Goal: Information Seeking & Learning: Learn about a topic

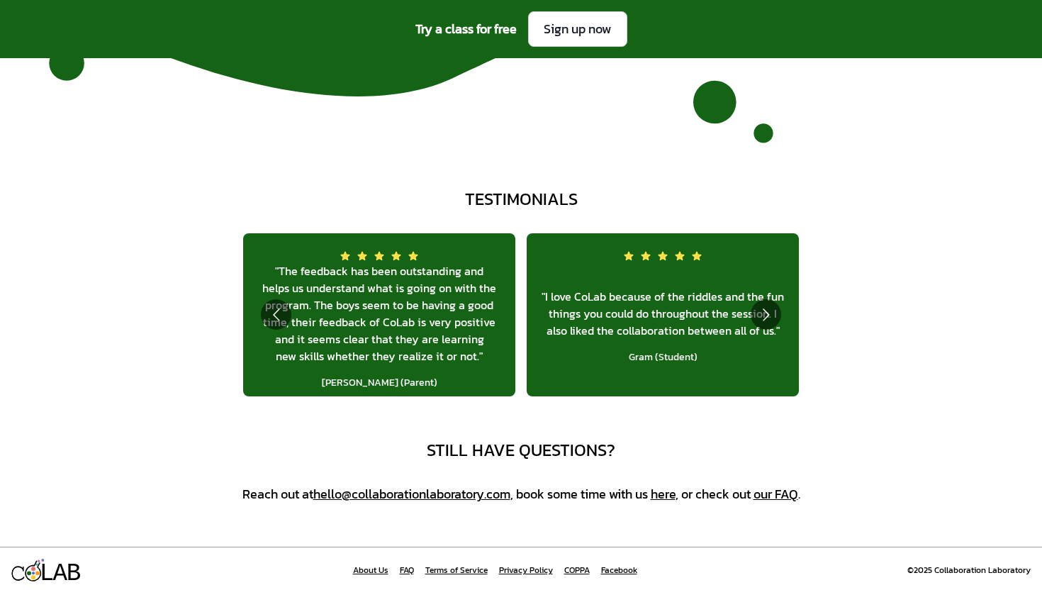
scroll to position [5096, 0]
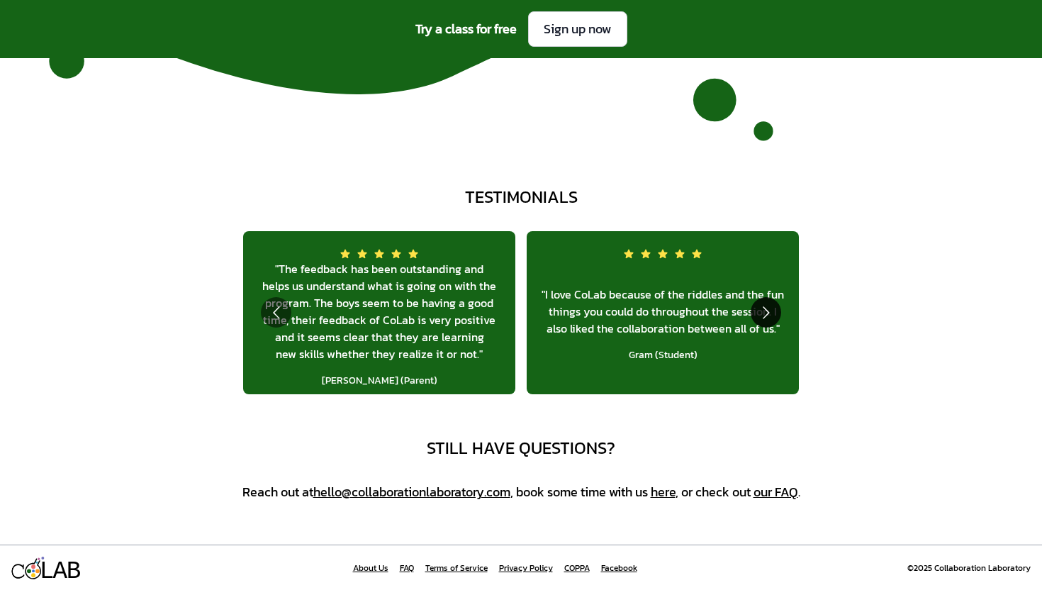
click at [765, 312] on button "Go to next slide" at bounding box center [765, 312] width 30 height 30
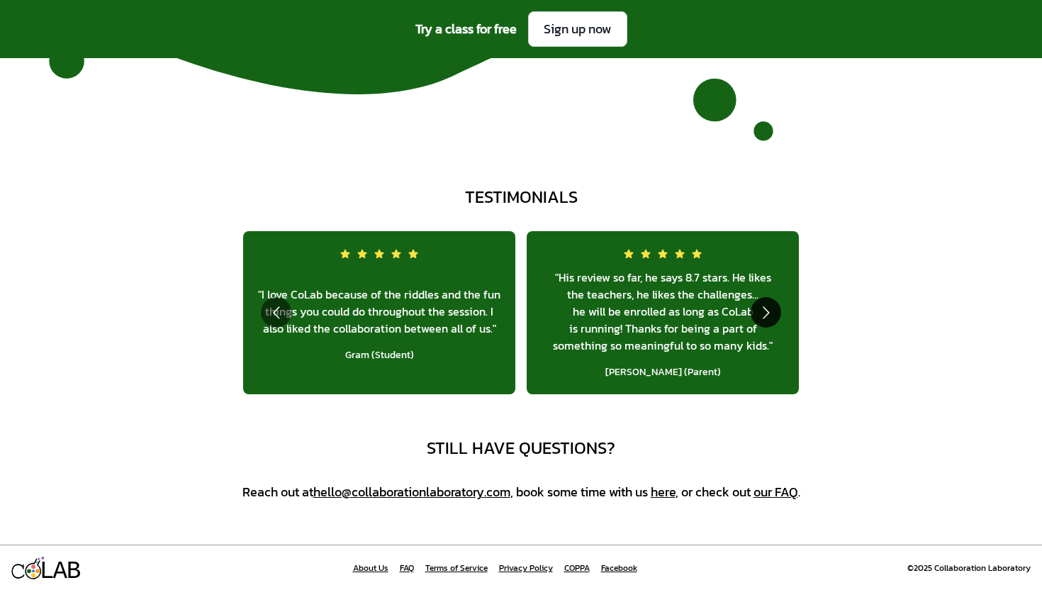
click at [765, 310] on button "Go to next slide" at bounding box center [765, 312] width 30 height 30
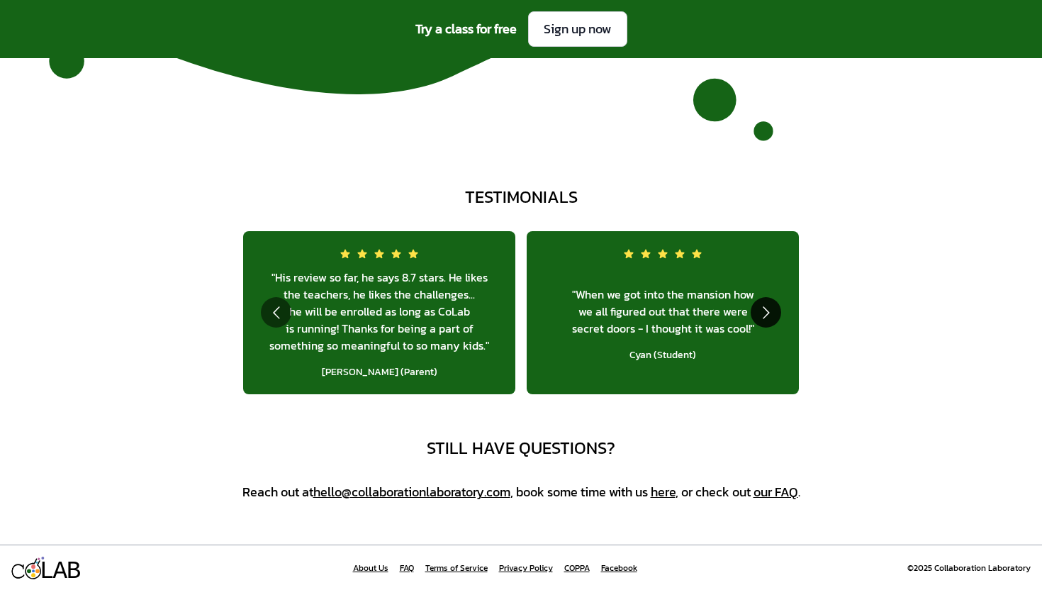
click at [765, 308] on button "Go to next slide" at bounding box center [765, 312] width 30 height 30
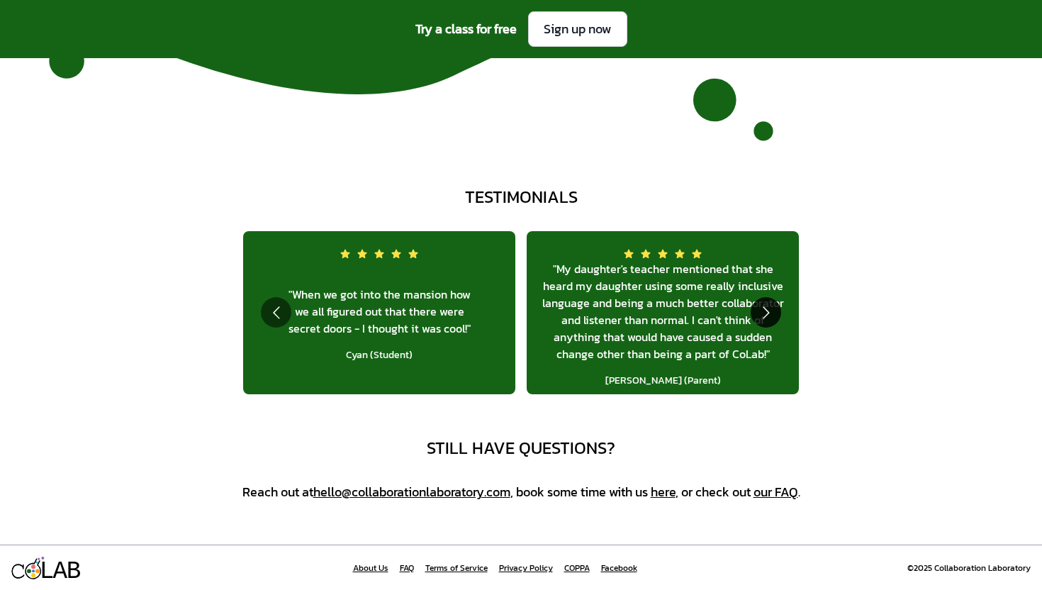
click at [765, 308] on button "Go to next slide" at bounding box center [765, 312] width 30 height 30
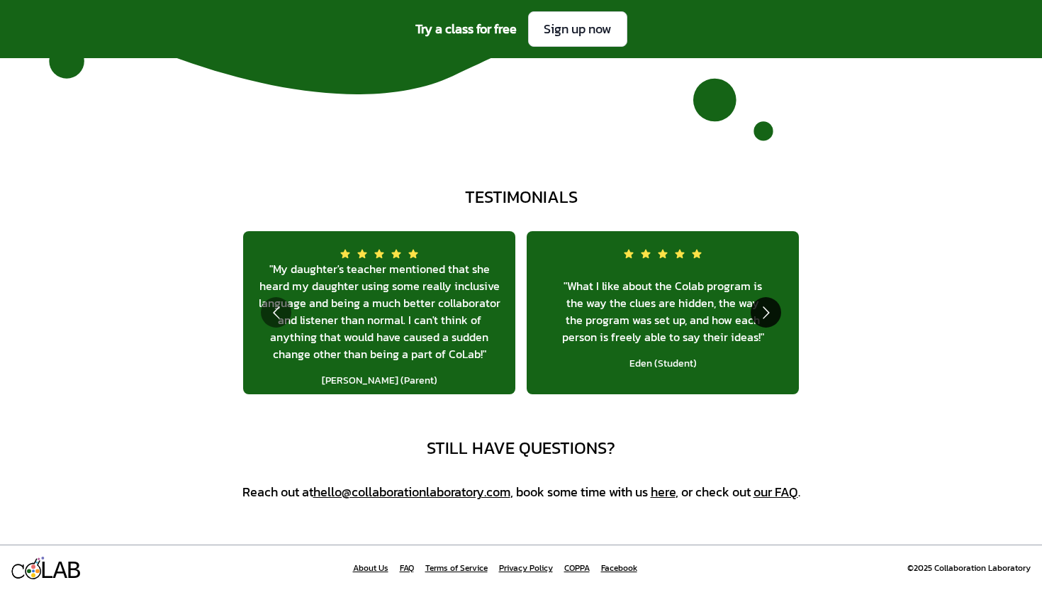
click at [765, 308] on button "Go to next slide" at bounding box center [765, 312] width 30 height 30
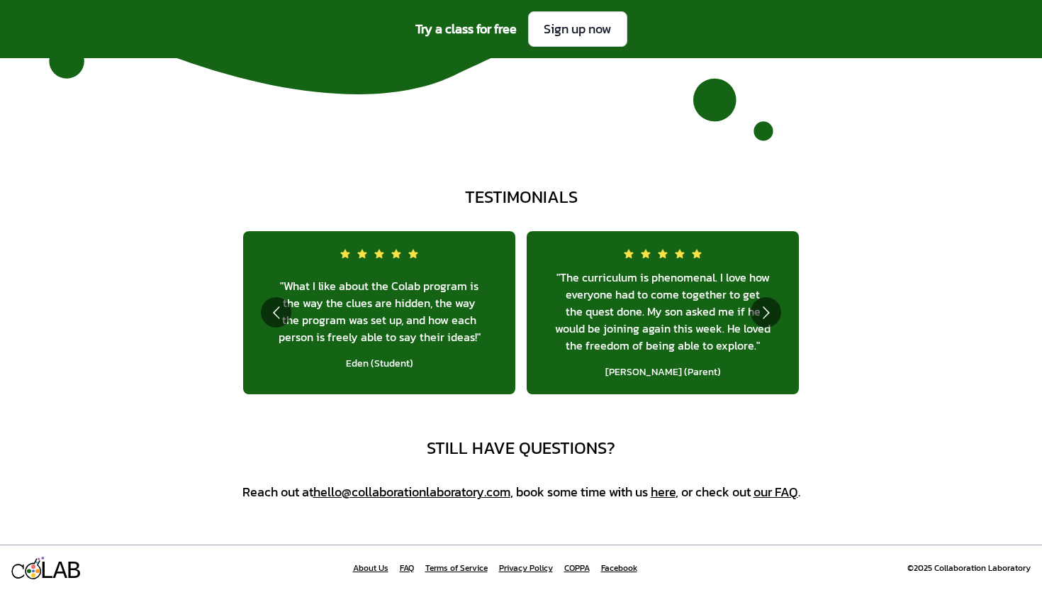
click at [585, 568] on link "COPPA" at bounding box center [577, 567] width 26 height 11
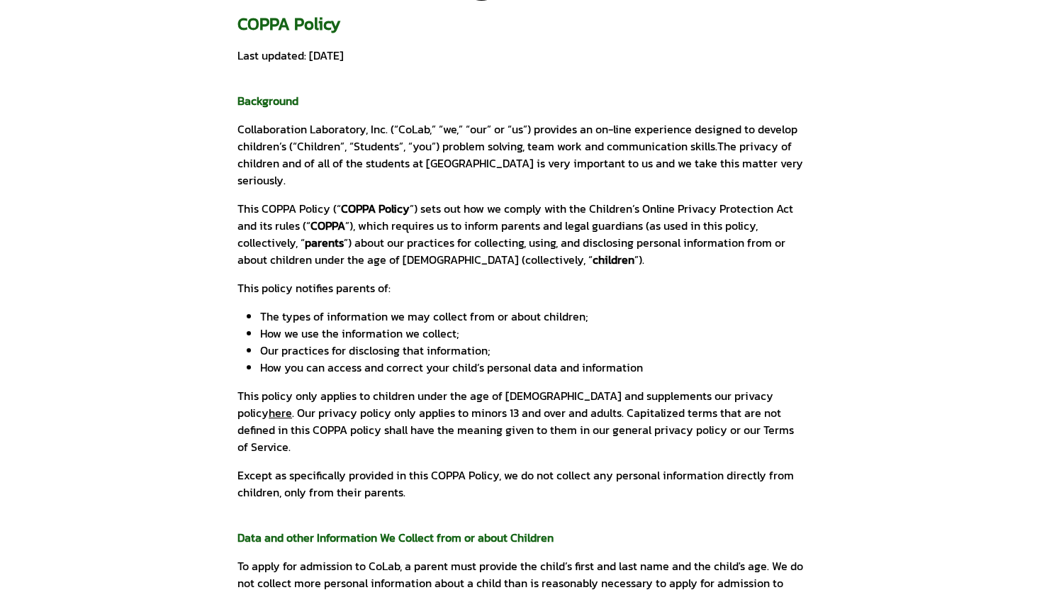
scroll to position [82, 0]
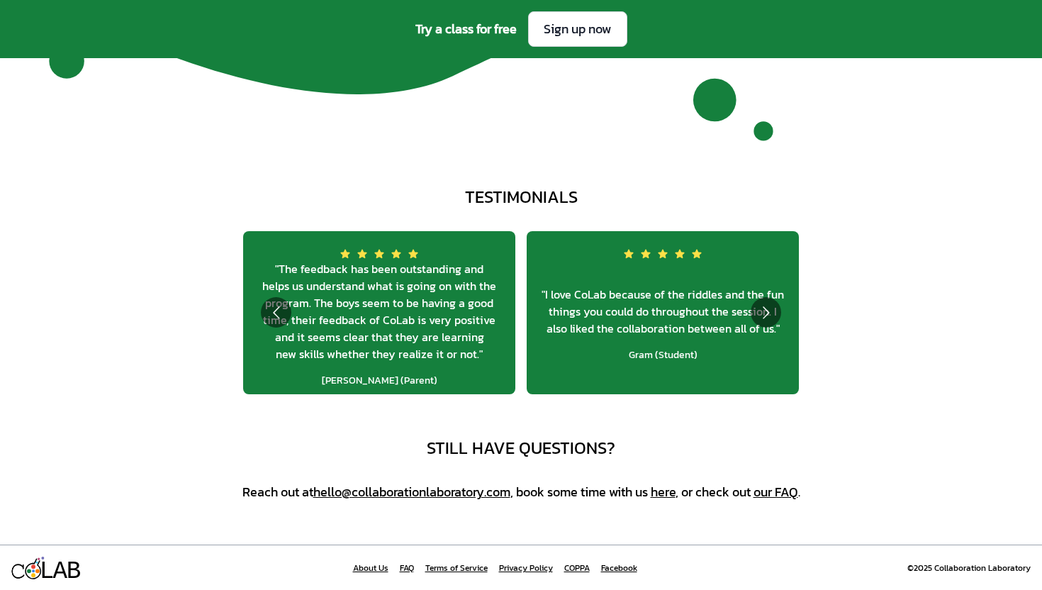
click at [526, 566] on link "Privacy Policy" at bounding box center [526, 567] width 54 height 11
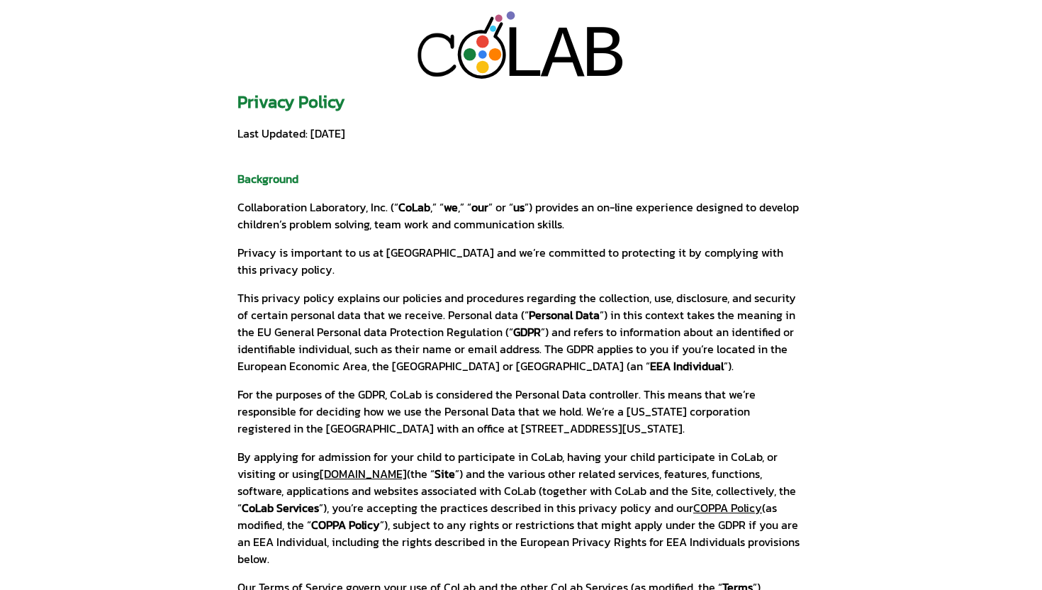
click at [583, 305] on p "This privacy policy explains our policies and procedures regarding the collecti…" at bounding box center [520, 331] width 567 height 85
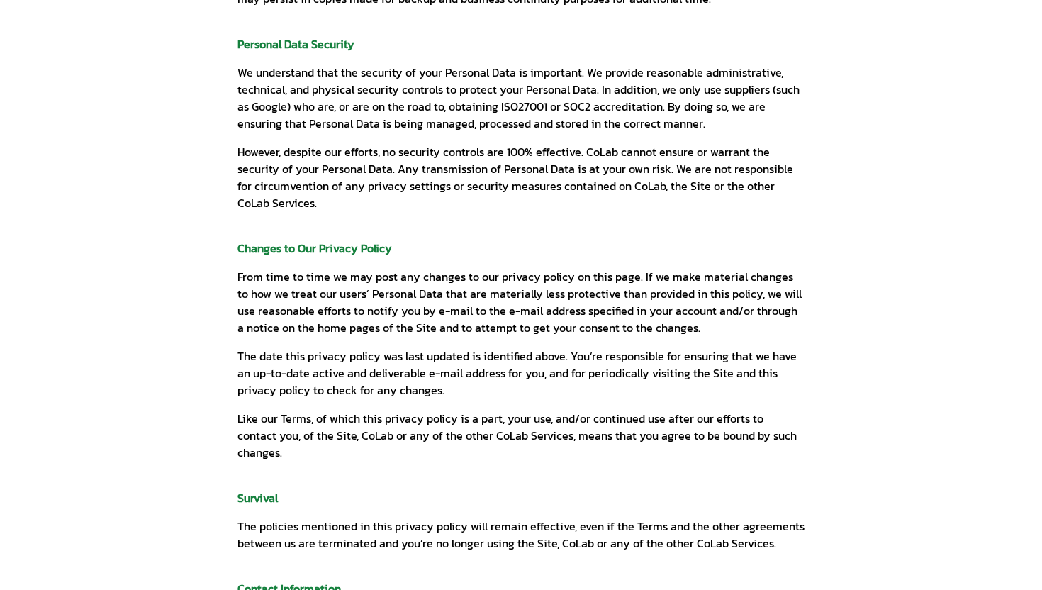
scroll to position [6226, 0]
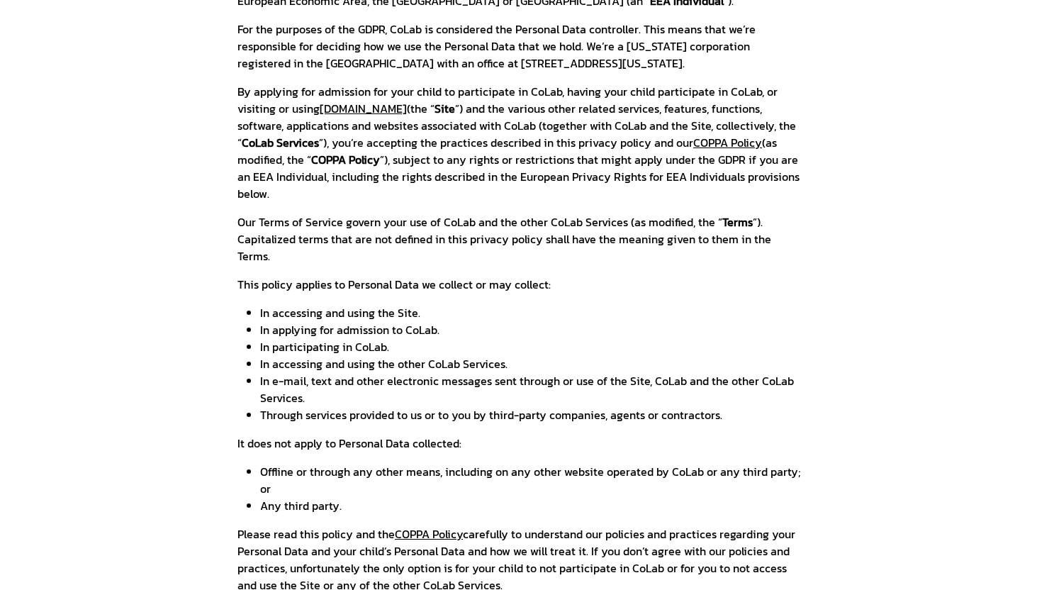
scroll to position [349, 0]
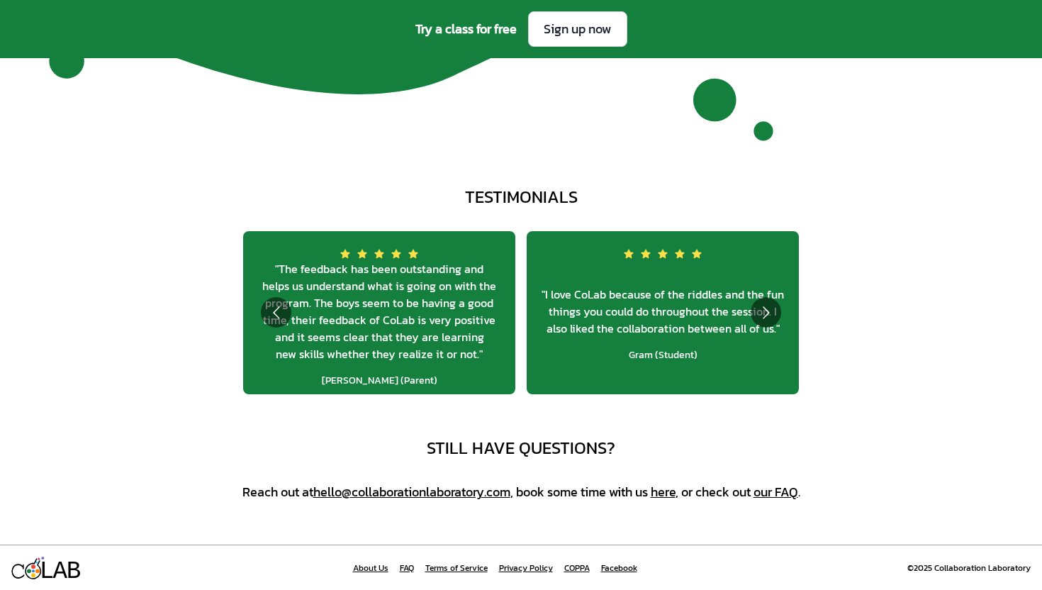
click at [369, 569] on link "About Us" at bounding box center [370, 567] width 35 height 11
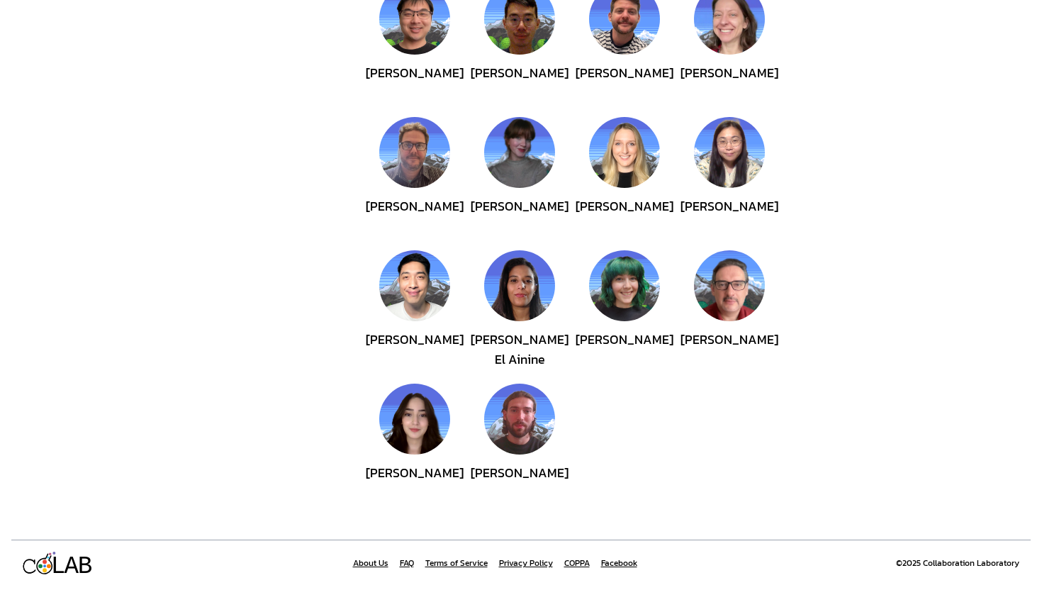
scroll to position [536, 0]
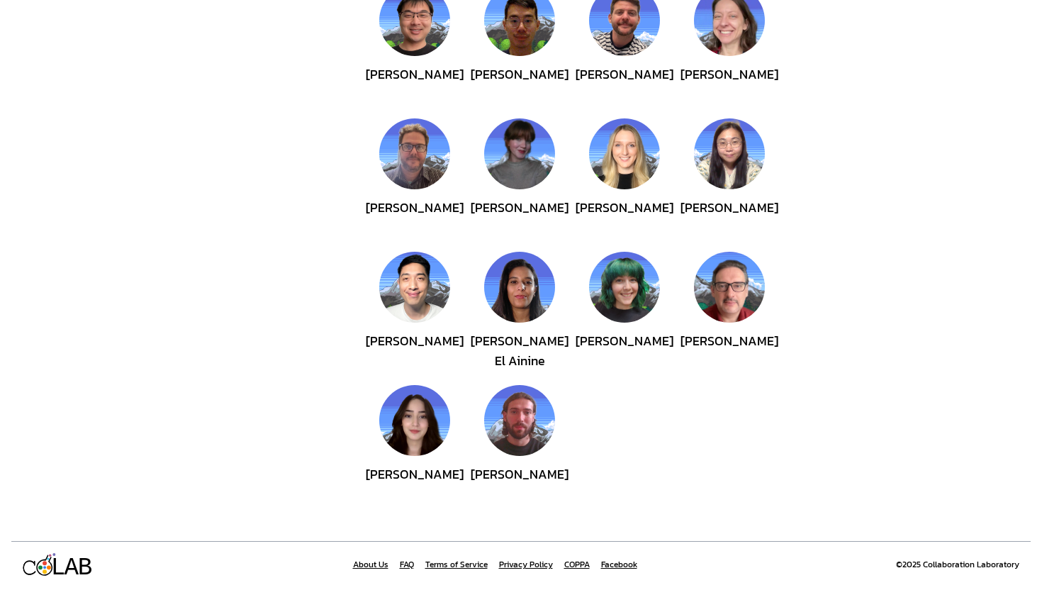
click at [621, 563] on link "Facebook" at bounding box center [619, 563] width 36 height 11
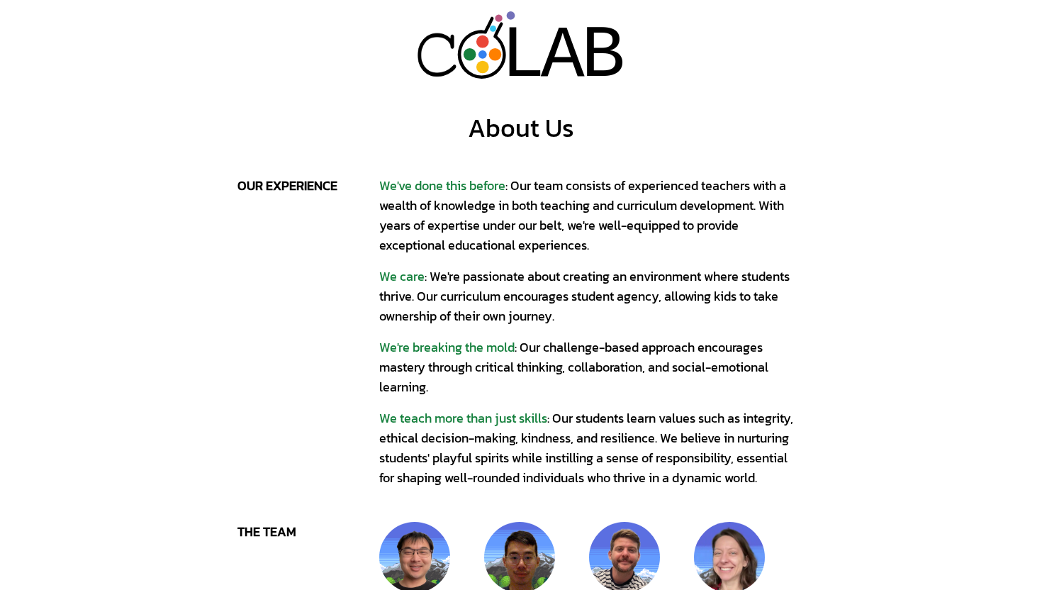
click at [463, 348] on span "We're breaking the mold" at bounding box center [446, 346] width 135 height 19
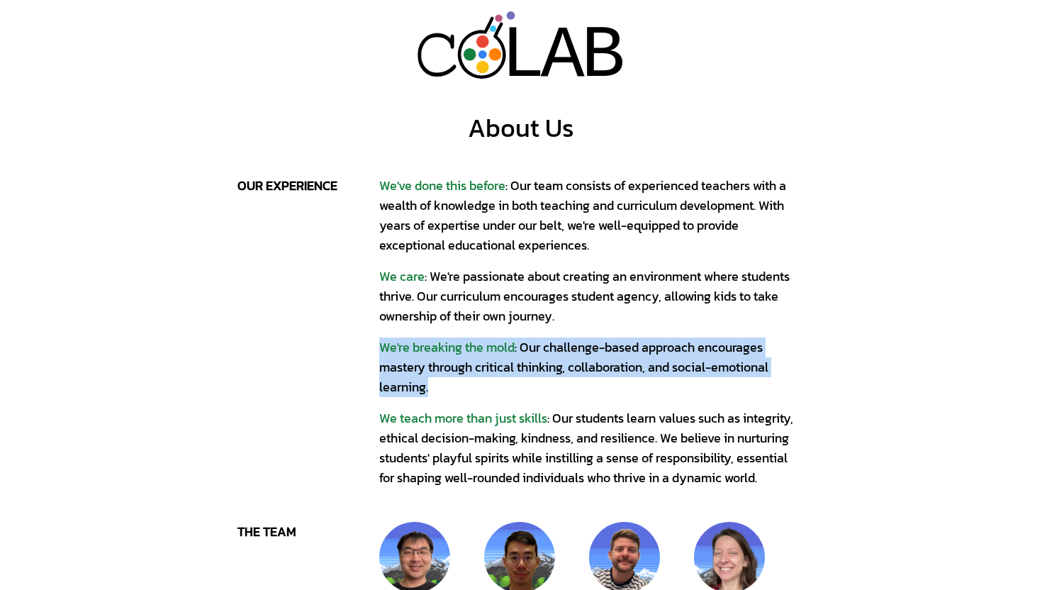
click at [463, 348] on span "We're breaking the mold" at bounding box center [446, 346] width 135 height 19
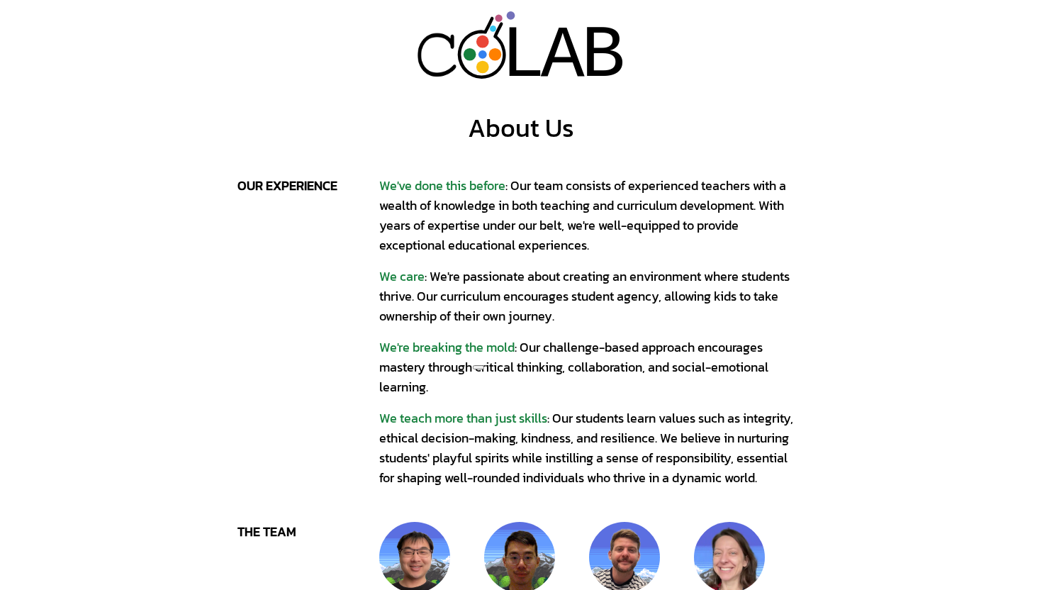
click at [463, 348] on span "We're breaking the mold" at bounding box center [446, 346] width 135 height 19
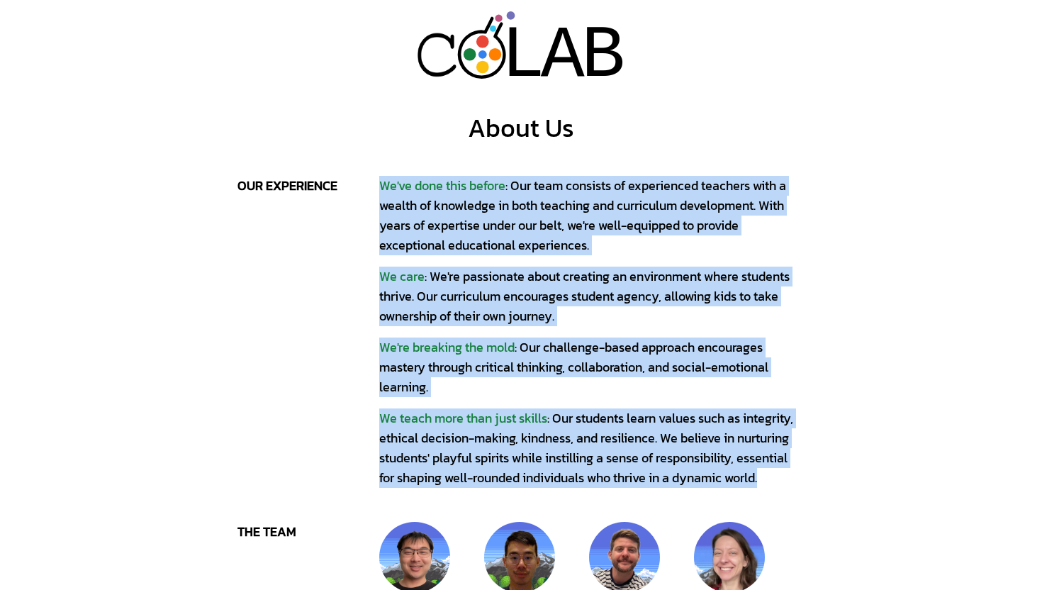
drag, startPoint x: 383, startPoint y: 187, endPoint x: 799, endPoint y: 491, distance: 515.8
click at [799, 491] on div "L L A A B B About Us our experience We've done this before : Our team consists …" at bounding box center [521, 567] width 1042 height 1135
click at [561, 473] on div "We teach more than just skills : Our students learn values such as integrity, e…" at bounding box center [591, 447] width 425 height 79
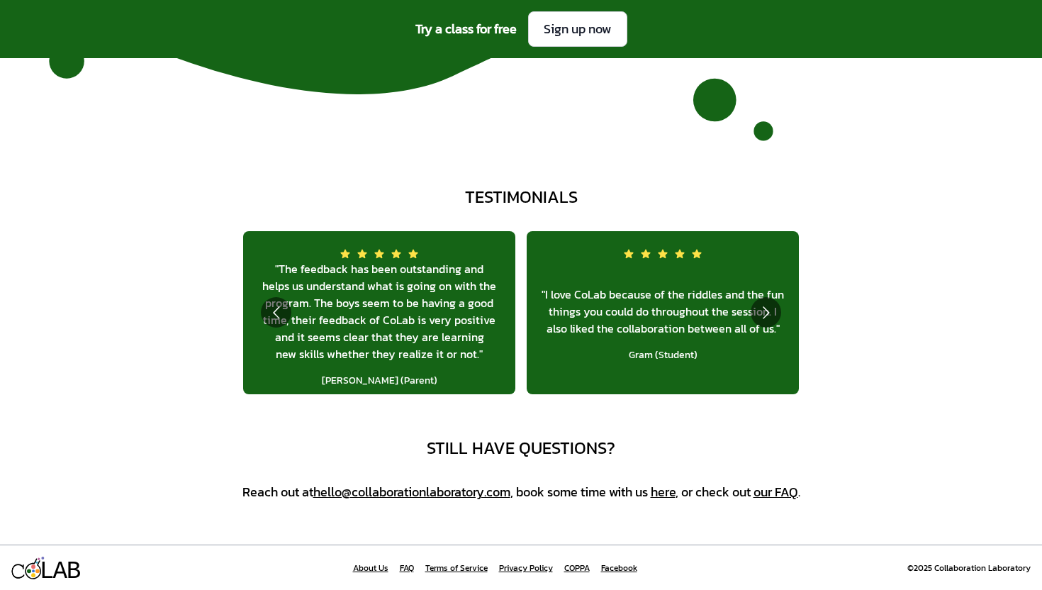
click at [472, 568] on link "Terms of Service" at bounding box center [456, 567] width 62 height 11
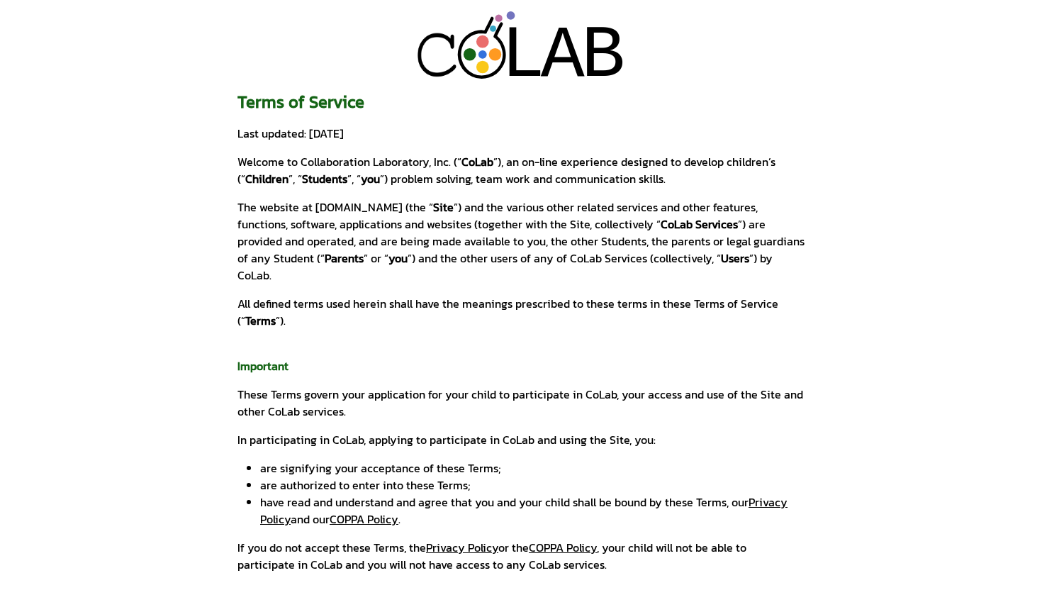
click at [198, 77] on div "L L A A B B" at bounding box center [520, 45] width 1019 height 68
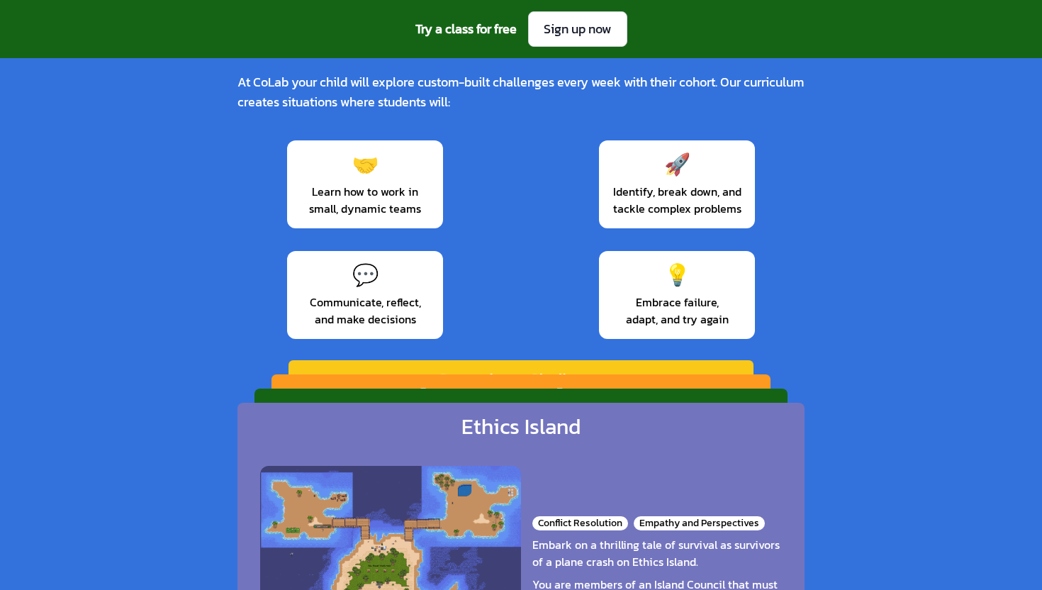
scroll to position [1974, 0]
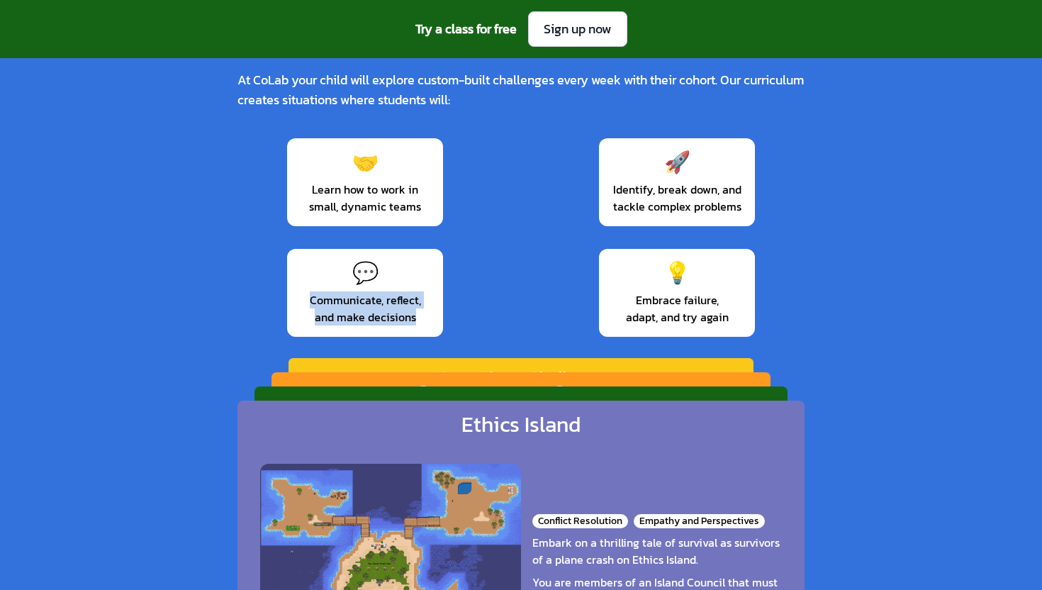
drag, startPoint x: 422, startPoint y: 321, endPoint x: 283, endPoint y: 300, distance: 139.7
click at [283, 300] on div "🤝 Learn how to work in small, dynamic teams 🚀 Identify, break down, and tackle …" at bounding box center [520, 238] width 567 height 210
click at [735, 320] on span "Embrace failure, adapt, and try again" at bounding box center [676, 308] width 133 height 34
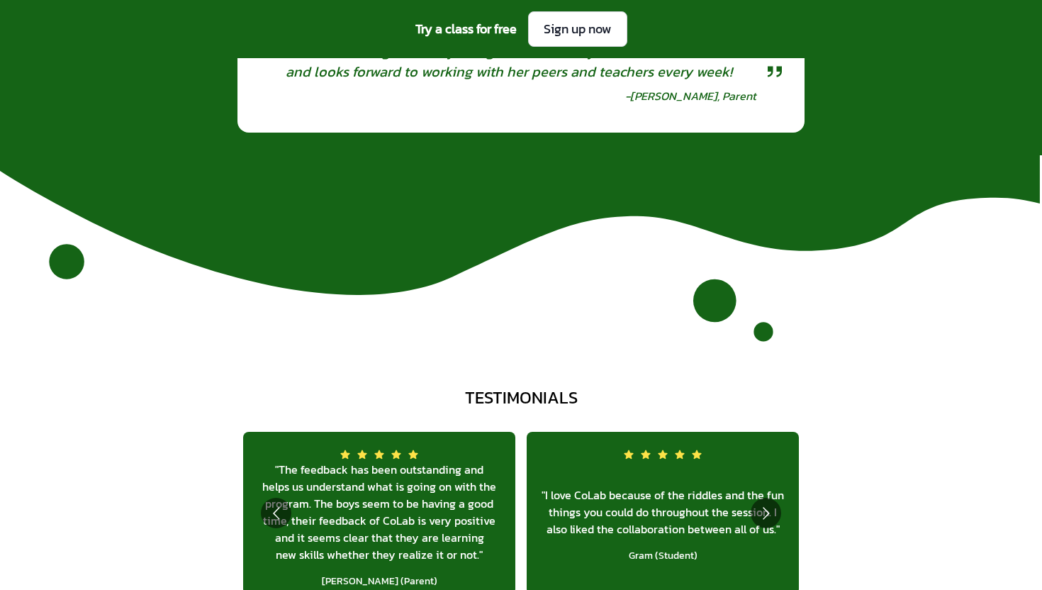
scroll to position [5096, 0]
